Goal: Information Seeking & Learning: Learn about a topic

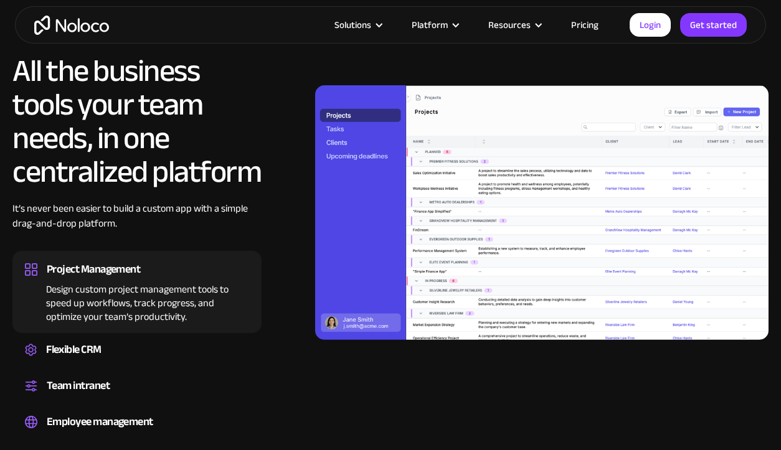
scroll to position [1057, 0]
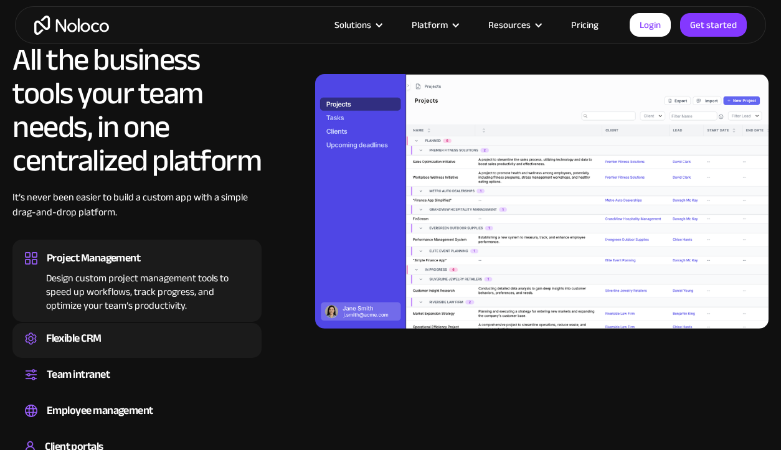
click at [98, 337] on div "Flexible CRM" at bounding box center [73, 338] width 55 height 19
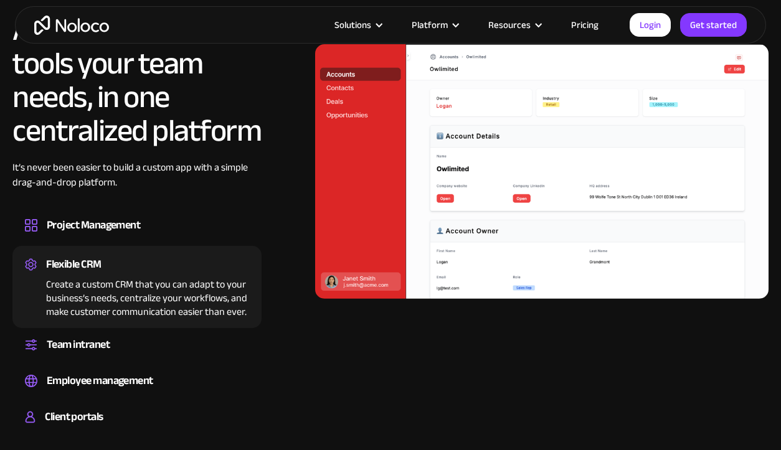
scroll to position [1092, 0]
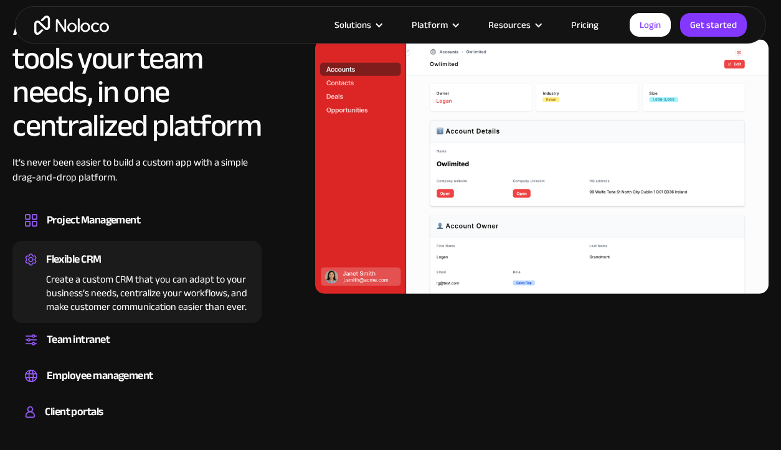
click at [98, 337] on div "Team intranet" at bounding box center [78, 340] width 63 height 19
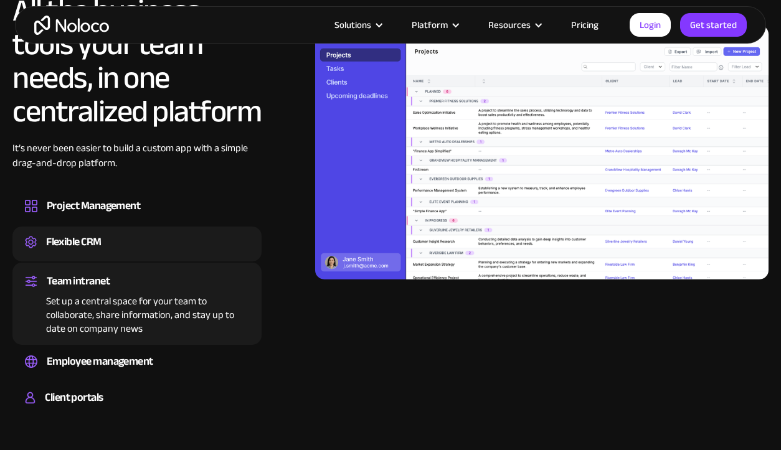
scroll to position [1112, 0]
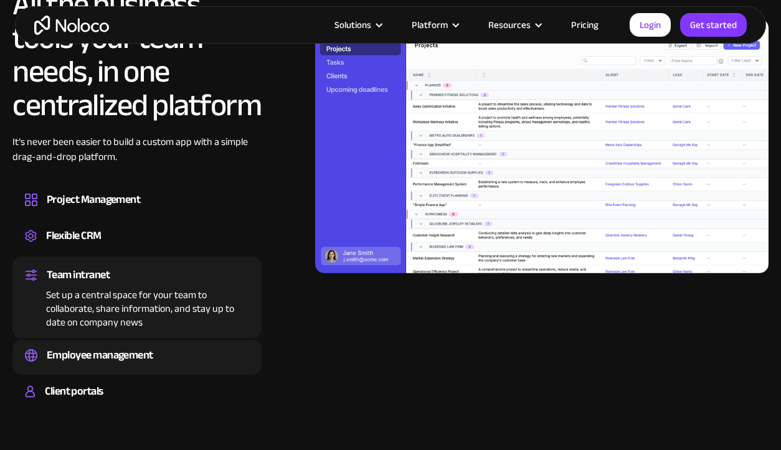
click at [95, 346] on div "Employee management" at bounding box center [100, 355] width 106 height 19
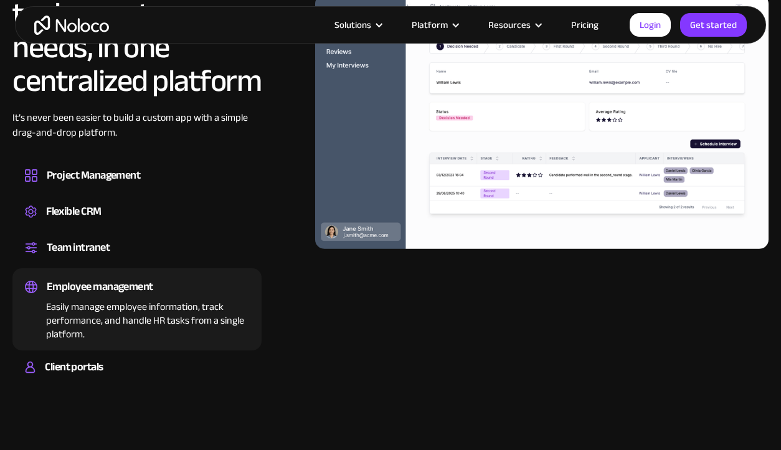
scroll to position [1143, 0]
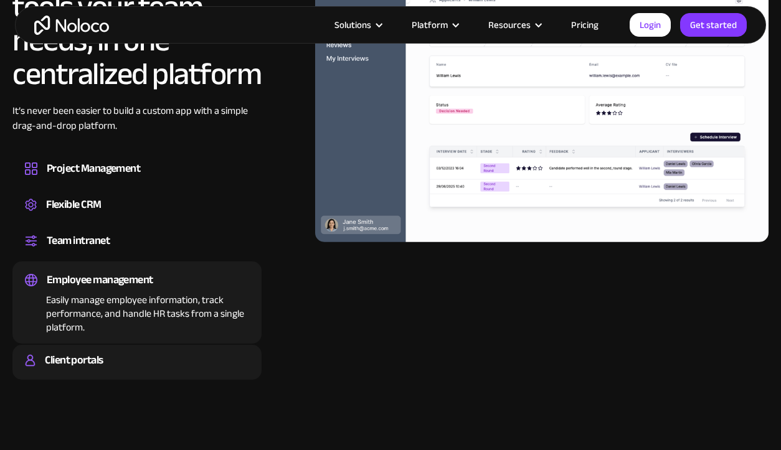
click at [93, 359] on div "Client portals" at bounding box center [74, 360] width 58 height 19
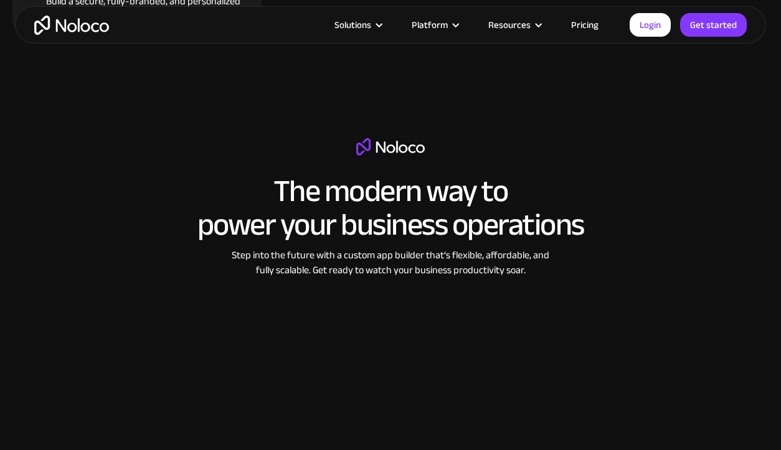
scroll to position [1526, 0]
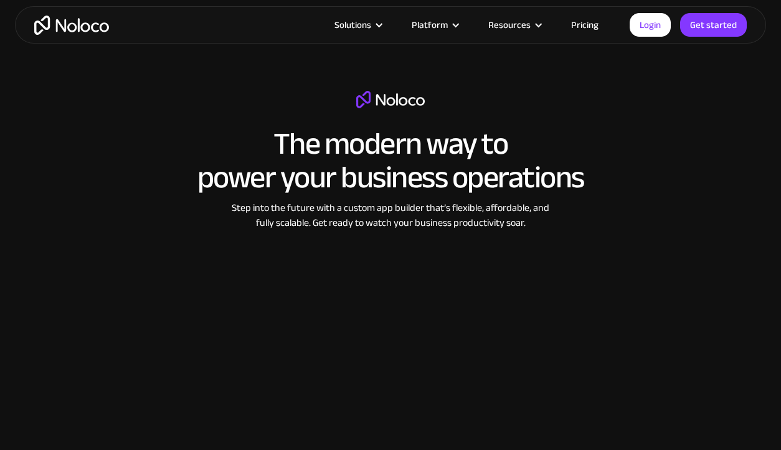
click at [573, 25] on link "Pricing" at bounding box center [584, 25] width 59 height 16
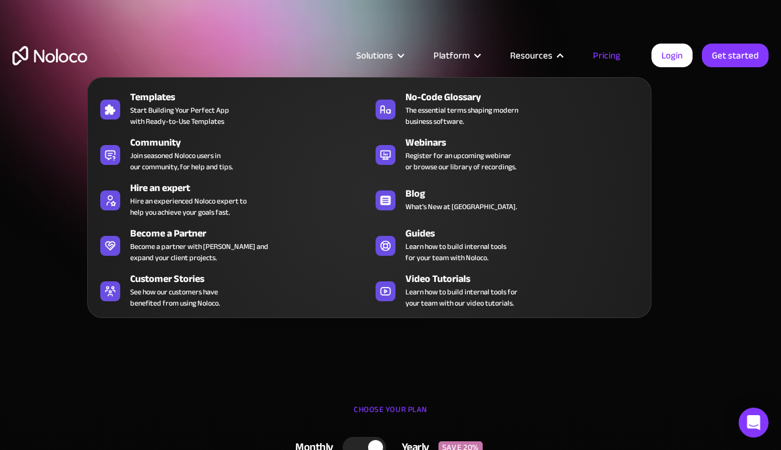
click at [612, 60] on nav "Templates Start Building Your Perfect App with Ready-to-Use Templates No-Code G…" at bounding box center [369, 189] width 564 height 258
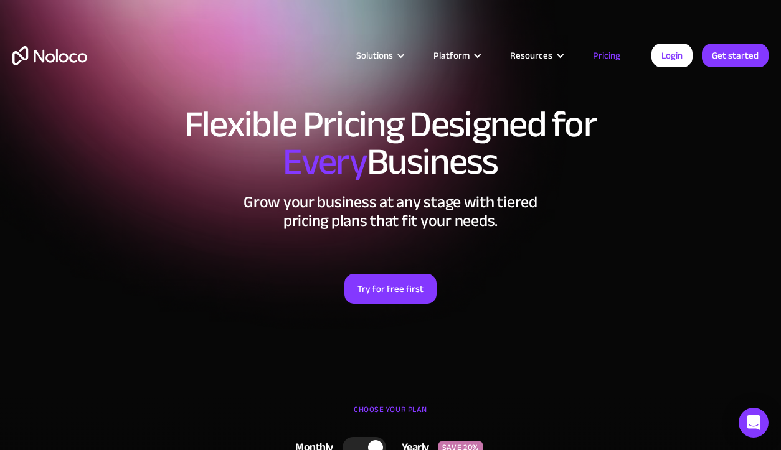
click at [737, 241] on div "Flexible Pricing Designed for Every Business Grow your business at any stage wi…" at bounding box center [390, 217] width 781 height 248
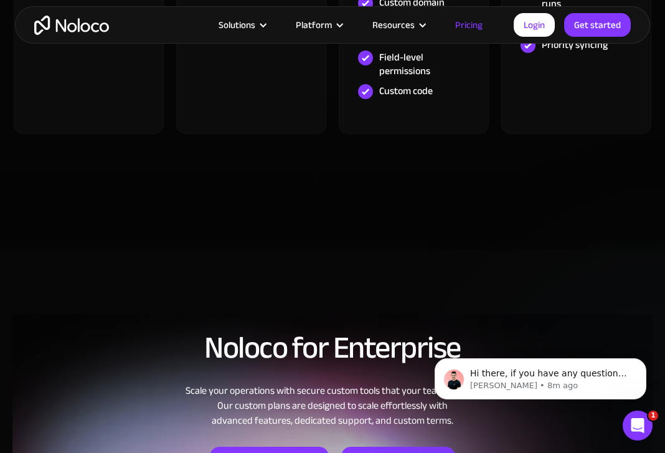
scroll to position [598, 0]
